Goal: Task Accomplishment & Management: Manage account settings

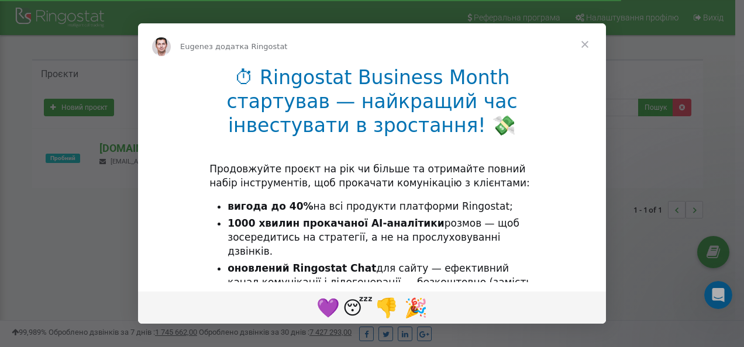
click at [589, 46] on span "Закрити" at bounding box center [585, 44] width 42 height 42
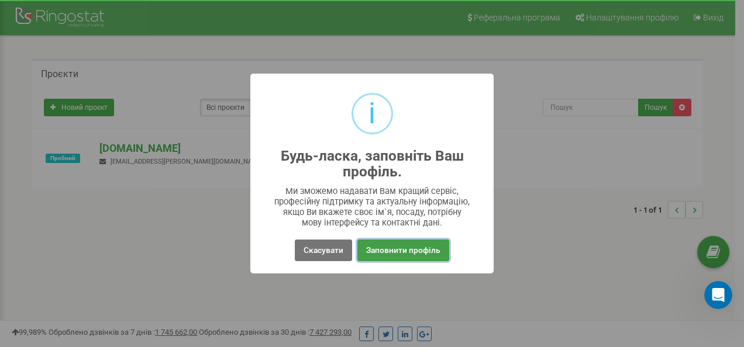
click at [416, 247] on button "Заповнити профіль" at bounding box center [403, 251] width 92 height 22
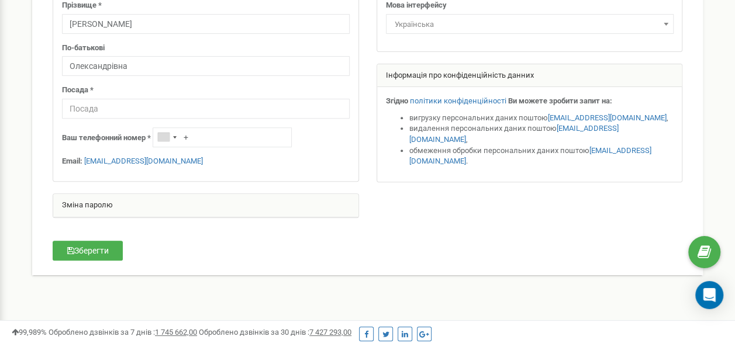
scroll to position [175, 0]
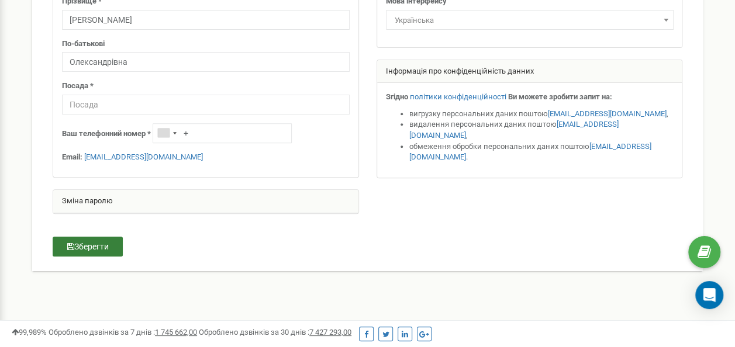
click at [104, 244] on button "Зберегти" at bounding box center [88, 247] width 70 height 20
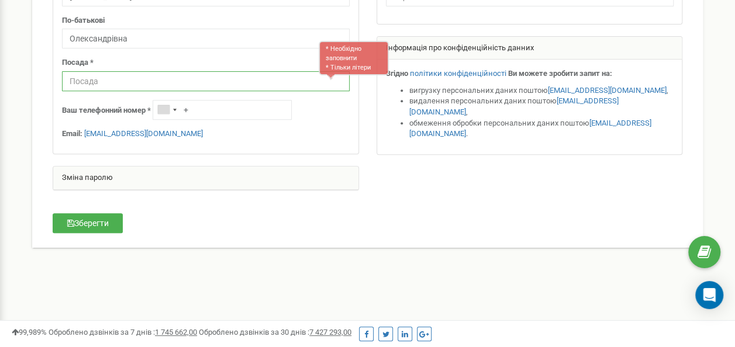
scroll to position [181, 0]
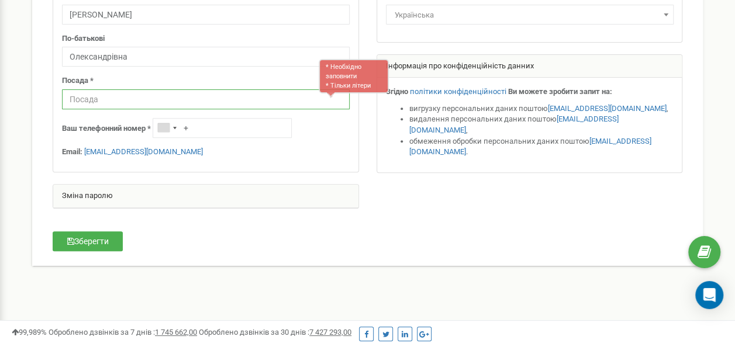
click at [251, 103] on input "text" at bounding box center [206, 99] width 288 height 20
type input "медичний тренер"
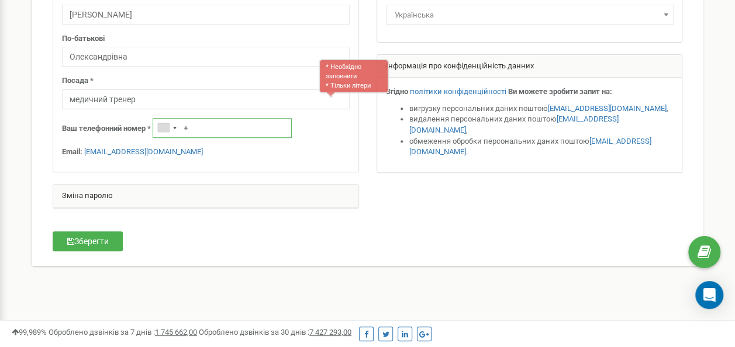
click at [257, 129] on input "+" at bounding box center [222, 128] width 139 height 20
click at [92, 241] on button "Зберегти" at bounding box center [88, 242] width 70 height 20
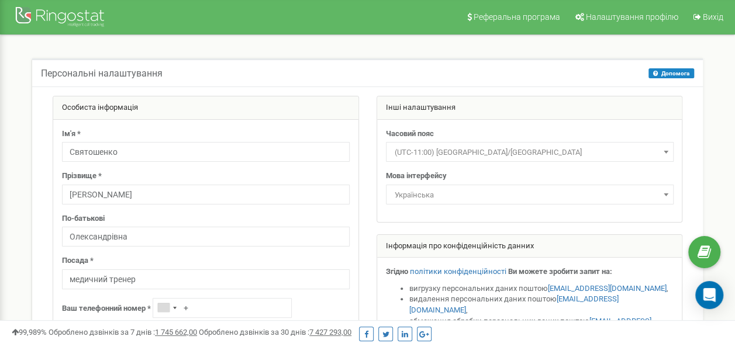
scroll to position [0, 0]
